Goal: Transaction & Acquisition: Subscribe to service/newsletter

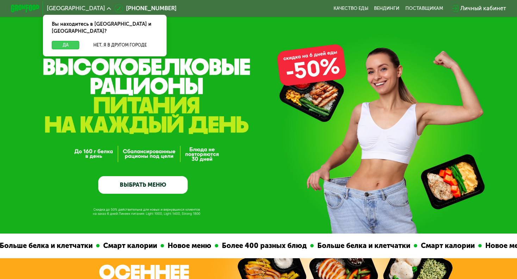
click at [61, 41] on button "Да" at bounding box center [66, 45] width 28 height 8
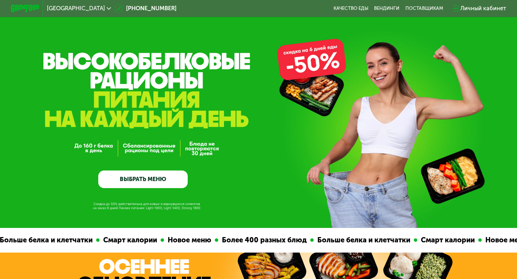
scroll to position [4, 0]
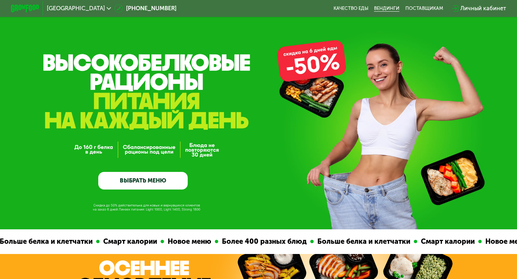
click at [394, 7] on link "Вендинги" at bounding box center [386, 9] width 25 height 6
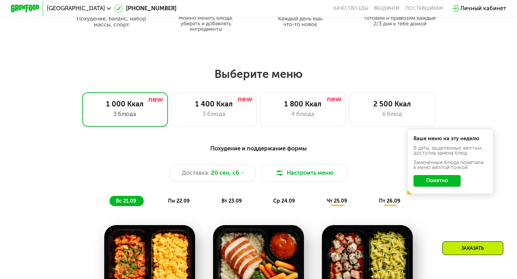
scroll to position [409, 0]
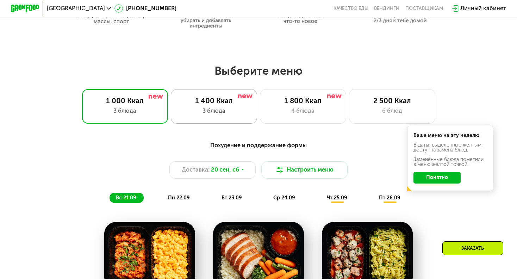
click at [218, 102] on div "1 400 Ккал" at bounding box center [214, 101] width 71 height 8
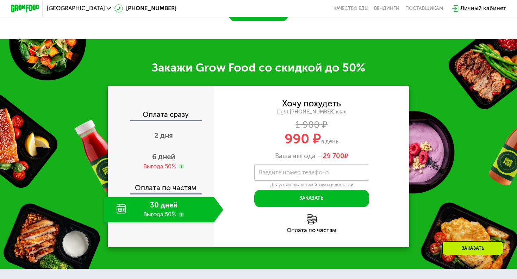
scroll to position [837, 0]
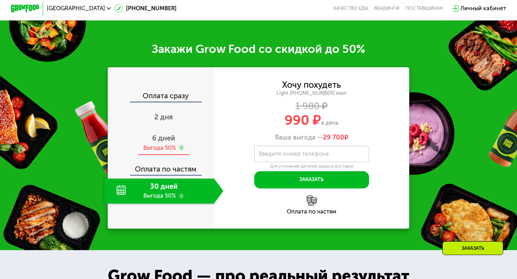
click at [168, 152] on div "Выгода 50%" at bounding box center [159, 148] width 32 height 8
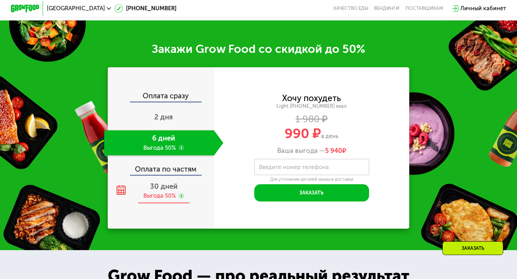
click at [161, 191] on span "30 дней" at bounding box center [163, 186] width 27 height 8
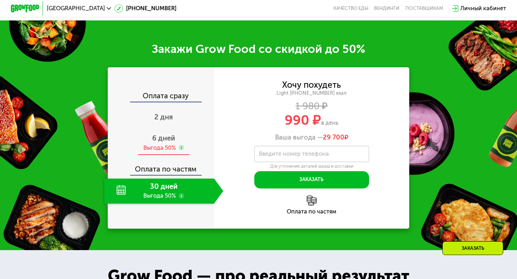
click at [174, 142] on span "6 дней" at bounding box center [163, 138] width 23 height 8
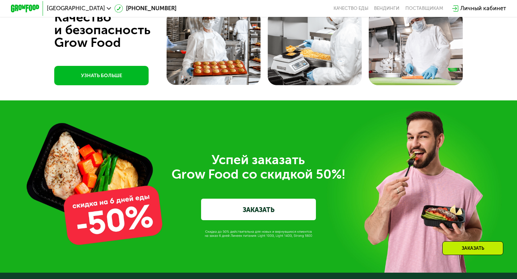
scroll to position [2124, 0]
